Goal: Navigation & Orientation: Find specific page/section

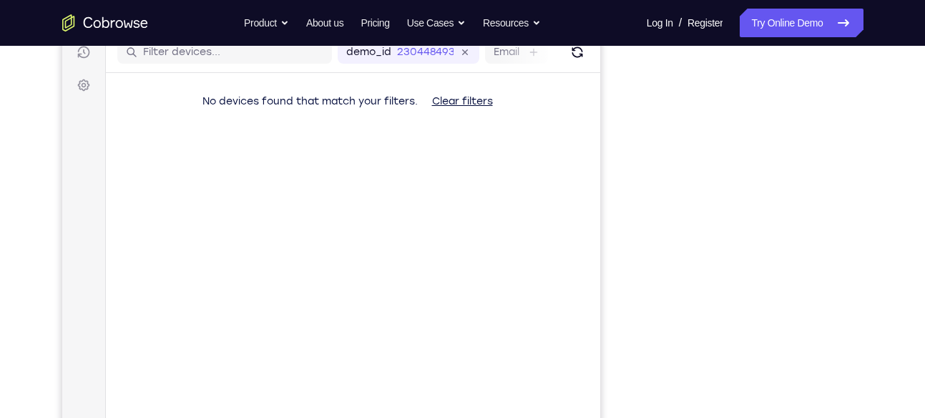
scroll to position [199, 0]
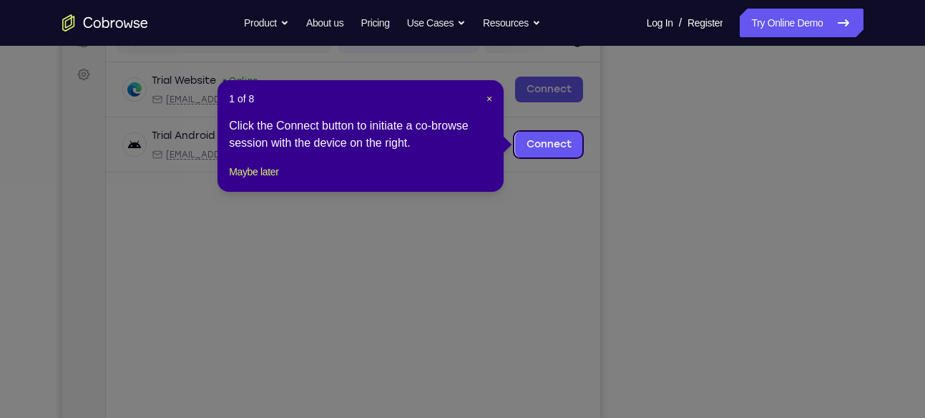
click at [482, 89] on div "1 of 8 × Click the Connect button to initiate a co-browse session with the devi…" at bounding box center [361, 136] width 286 height 112
click at [488, 100] on span "×" at bounding box center [490, 98] width 6 height 11
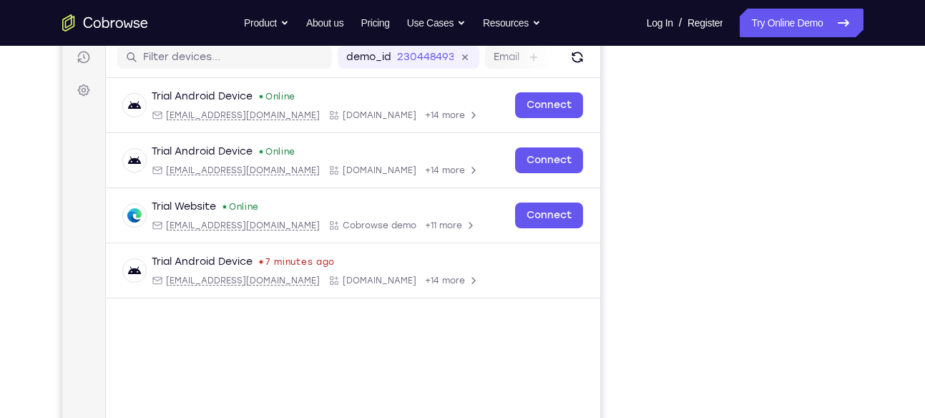
scroll to position [202, 0]
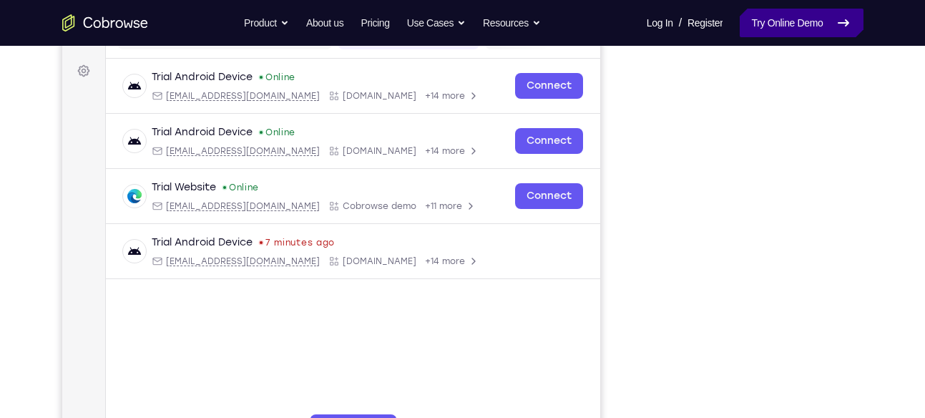
click at [836, 31] on icon at bounding box center [843, 22] width 17 height 17
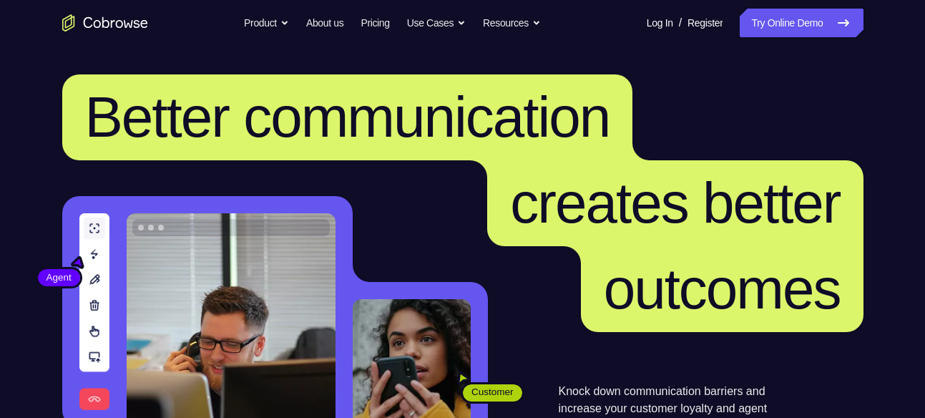
click at [796, 39] on nav "Go back Powerful, Flexible and Trustworthy. Avoid all extra friction for both A…" at bounding box center [462, 23] width 925 height 46
click at [796, 29] on link "Try Online Demo" at bounding box center [801, 23] width 123 height 29
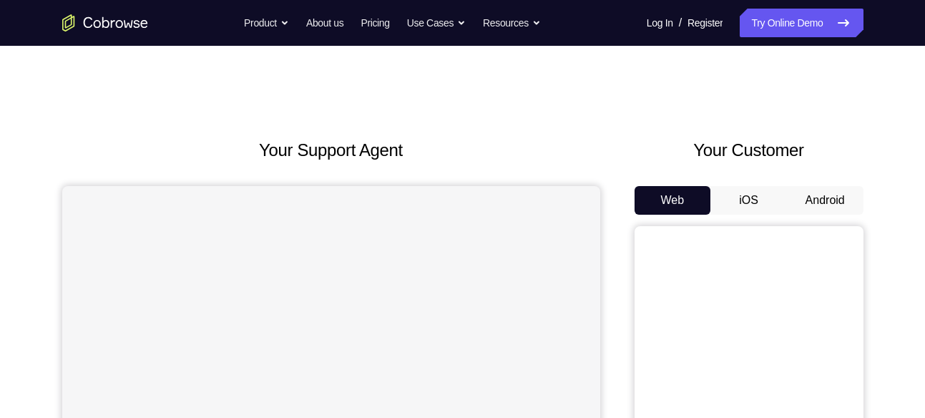
scroll to position [26, 0]
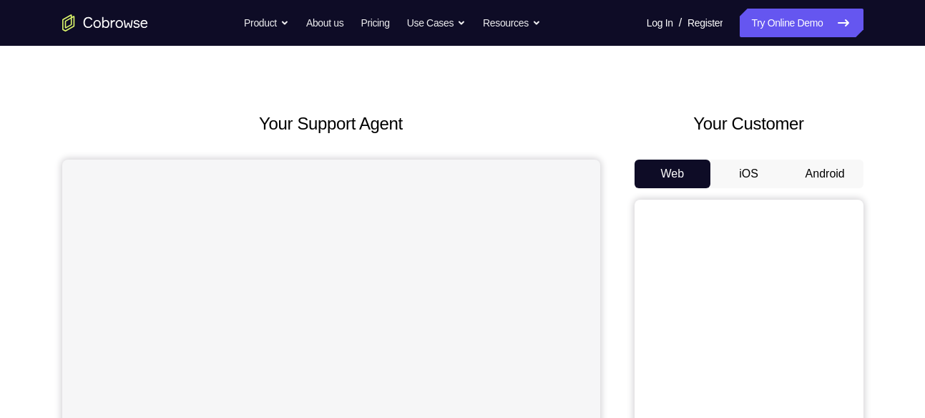
click at [826, 177] on button "Android" at bounding box center [825, 174] width 77 height 29
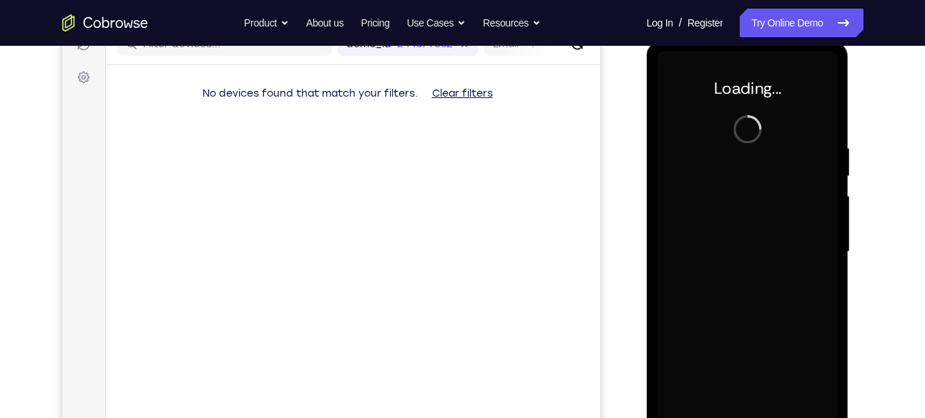
scroll to position [198, 0]
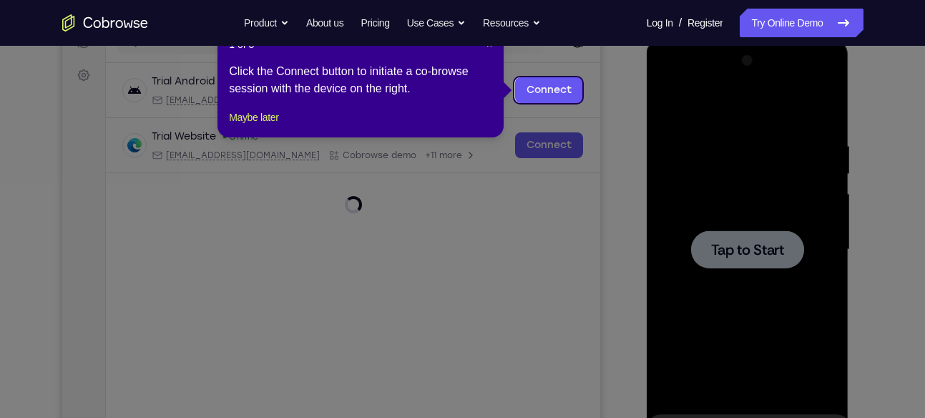
click at [608, 161] on icon at bounding box center [468, 209] width 936 height 418
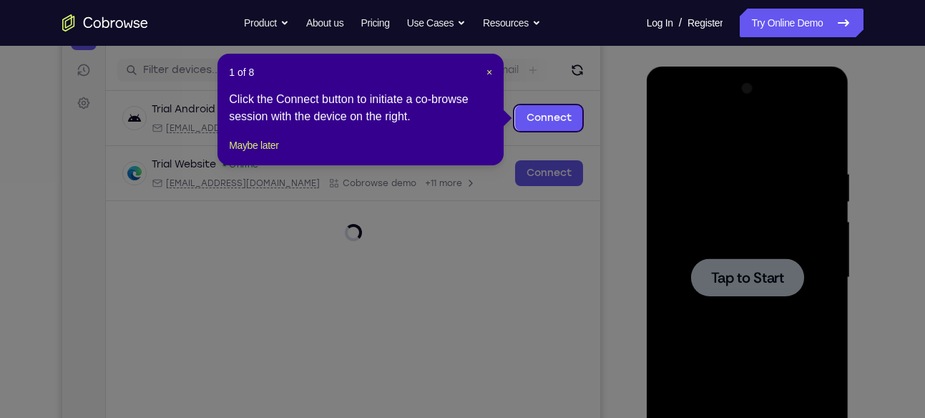
click at [483, 67] on header "1 of 8 ×" at bounding box center [360, 72] width 263 height 14
click at [487, 68] on span "×" at bounding box center [490, 72] width 6 height 11
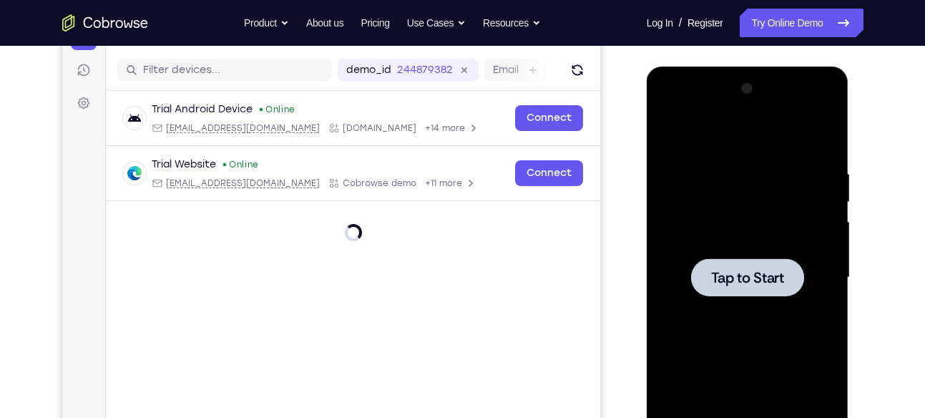
click at [811, 303] on div at bounding box center [748, 277] width 180 height 401
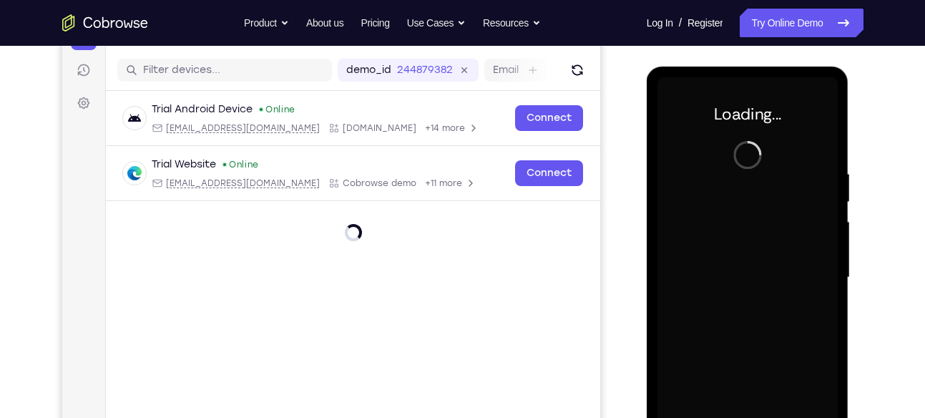
scroll to position [179, 0]
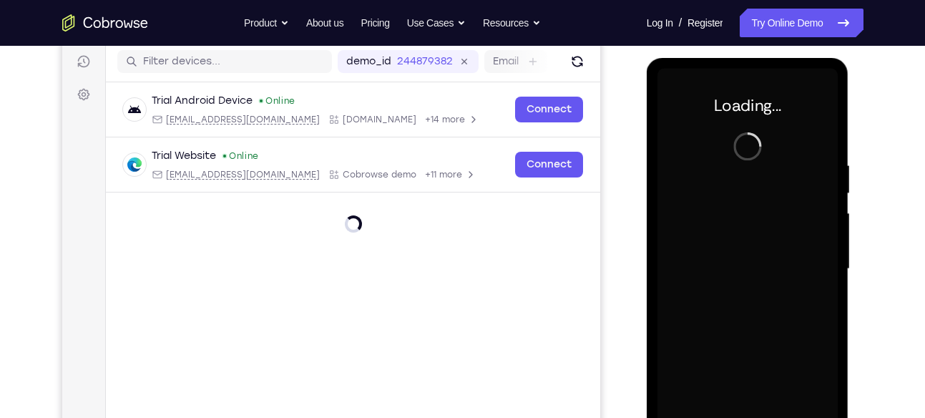
click at [804, 38] on nav "Go back Powerful, Flexible and Trustworthy. Avoid all extra friction for both A…" at bounding box center [462, 23] width 925 height 46
click at [803, 10] on link "Try Online Demo" at bounding box center [801, 23] width 123 height 29
click at [810, 24] on link "Try Online Demo" at bounding box center [801, 23] width 123 height 29
